Goal: Entertainment & Leisure: Browse casually

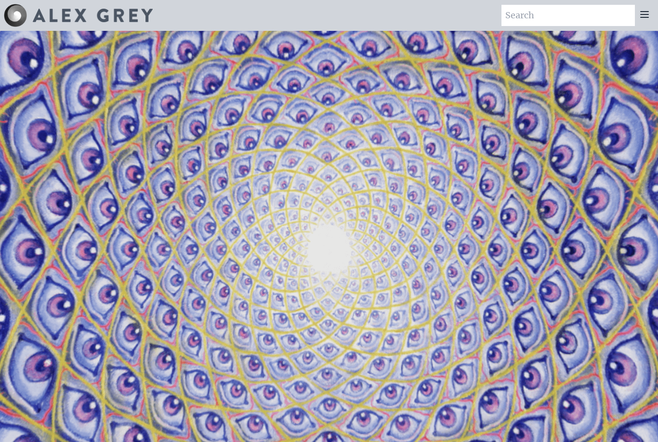
click at [644, 16] on icon at bounding box center [645, 15] width 12 height 12
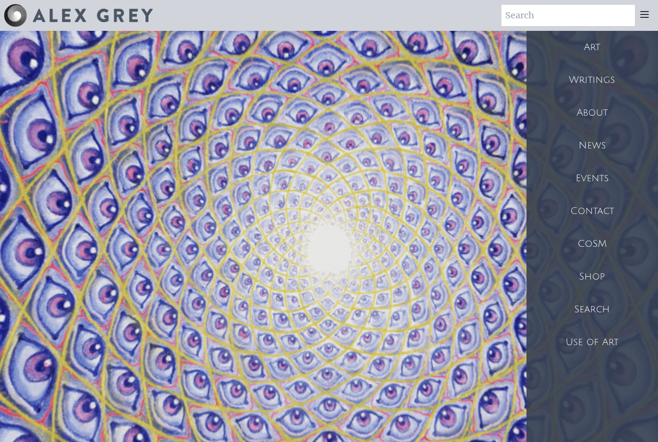
click at [596, 50] on div "Art" at bounding box center [591, 47] width 131 height 33
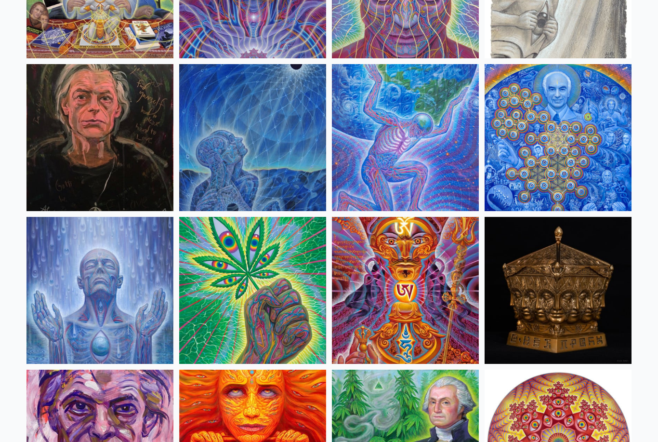
scroll to position [1281, 0]
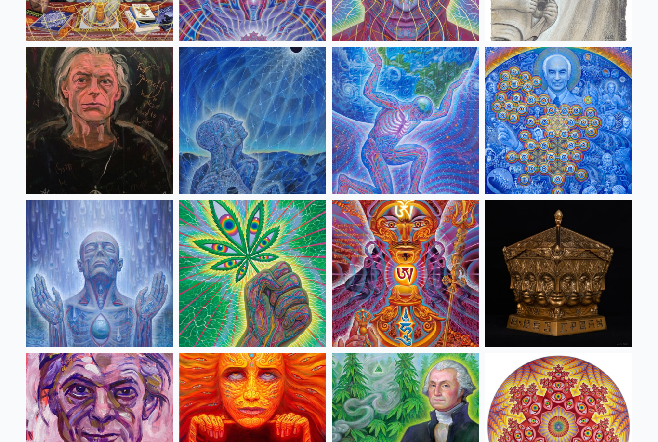
click at [268, 143] on img at bounding box center [252, 121] width 147 height 147
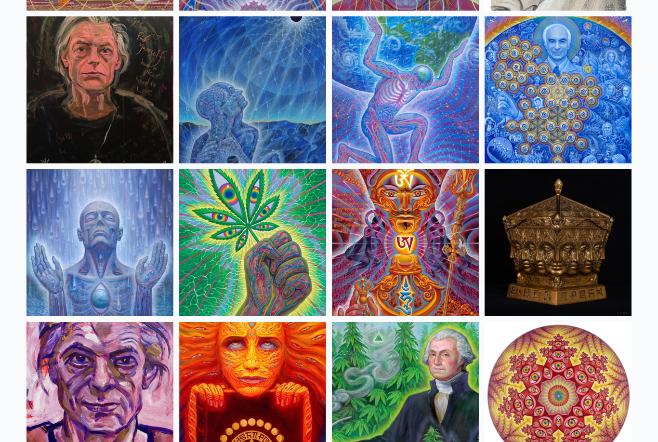
scroll to position [1312, 0]
click at [349, 284] on img at bounding box center [405, 242] width 147 height 147
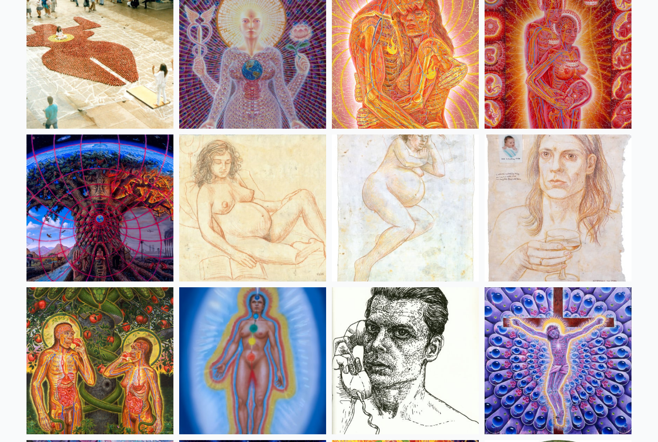
scroll to position [9205, 0]
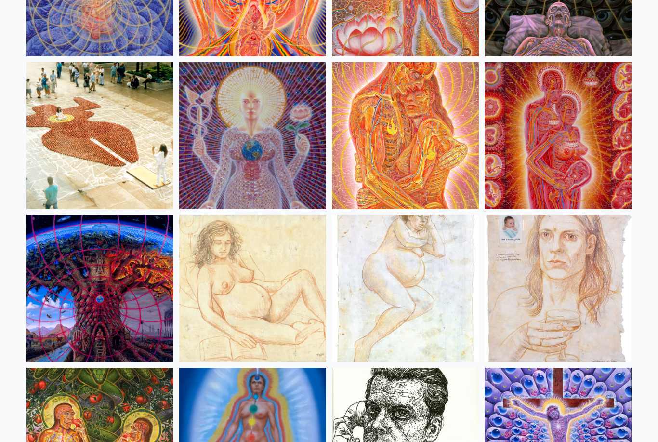
click at [570, 156] on img at bounding box center [558, 136] width 147 height 147
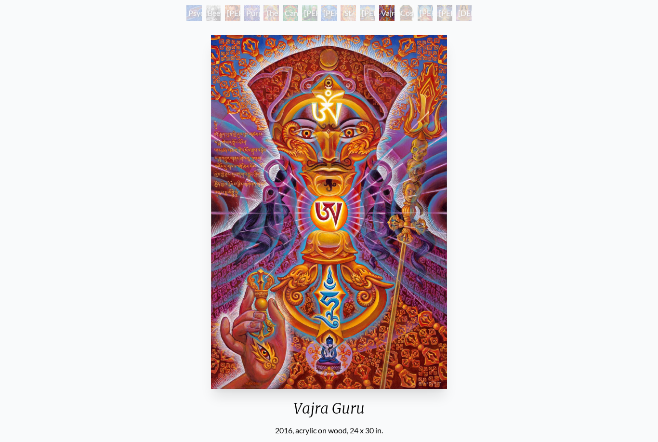
scroll to position [82, 0]
